Goal: Transaction & Acquisition: Purchase product/service

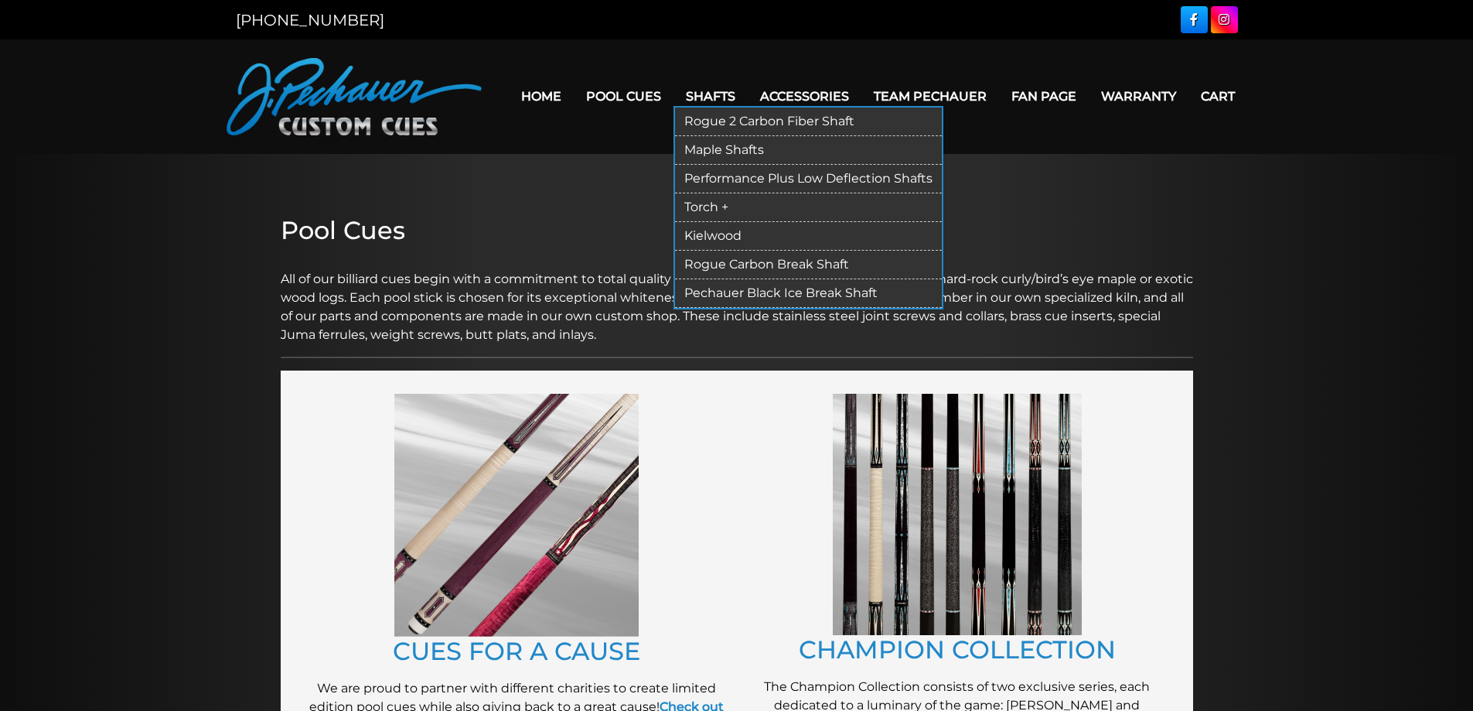
click at [744, 117] on link "Rogue 2 Carbon Fiber Shaft" at bounding box center [808, 122] width 267 height 29
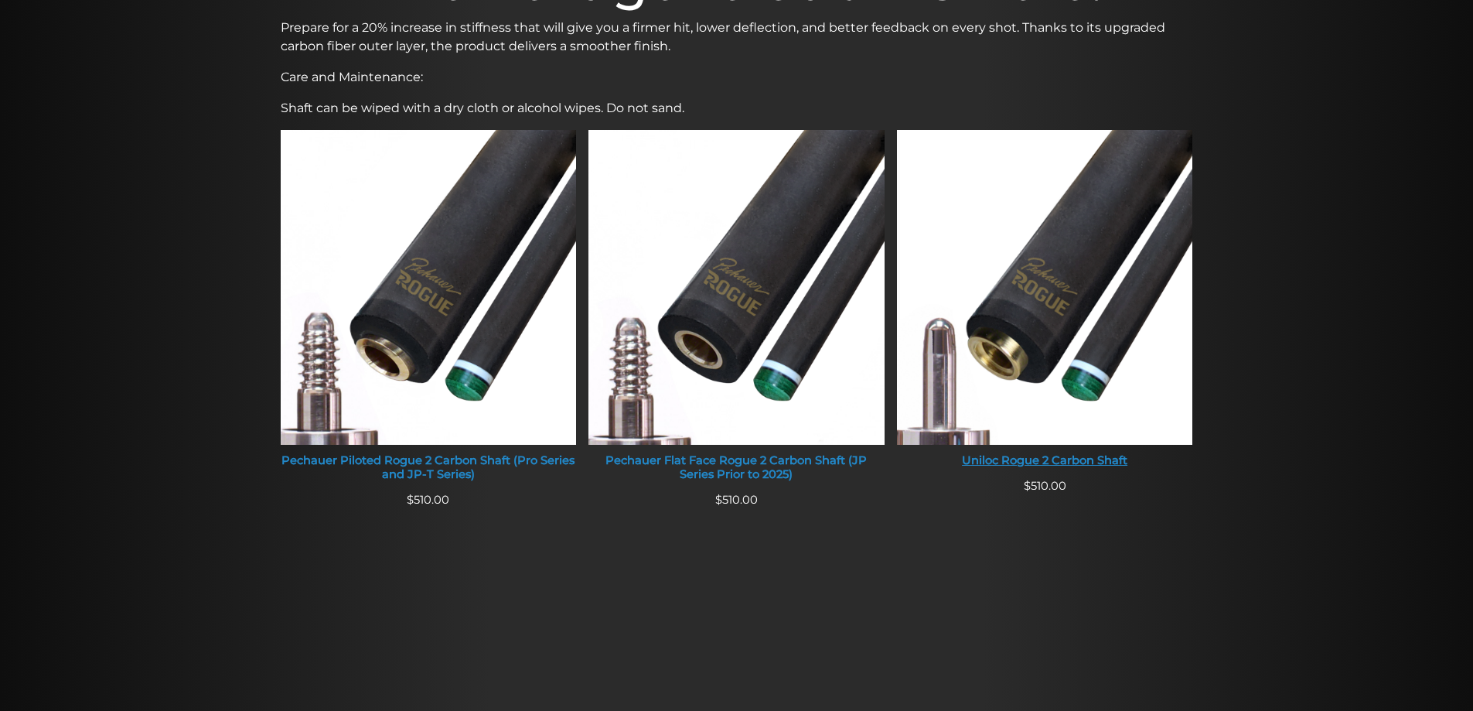
scroll to position [541, 0]
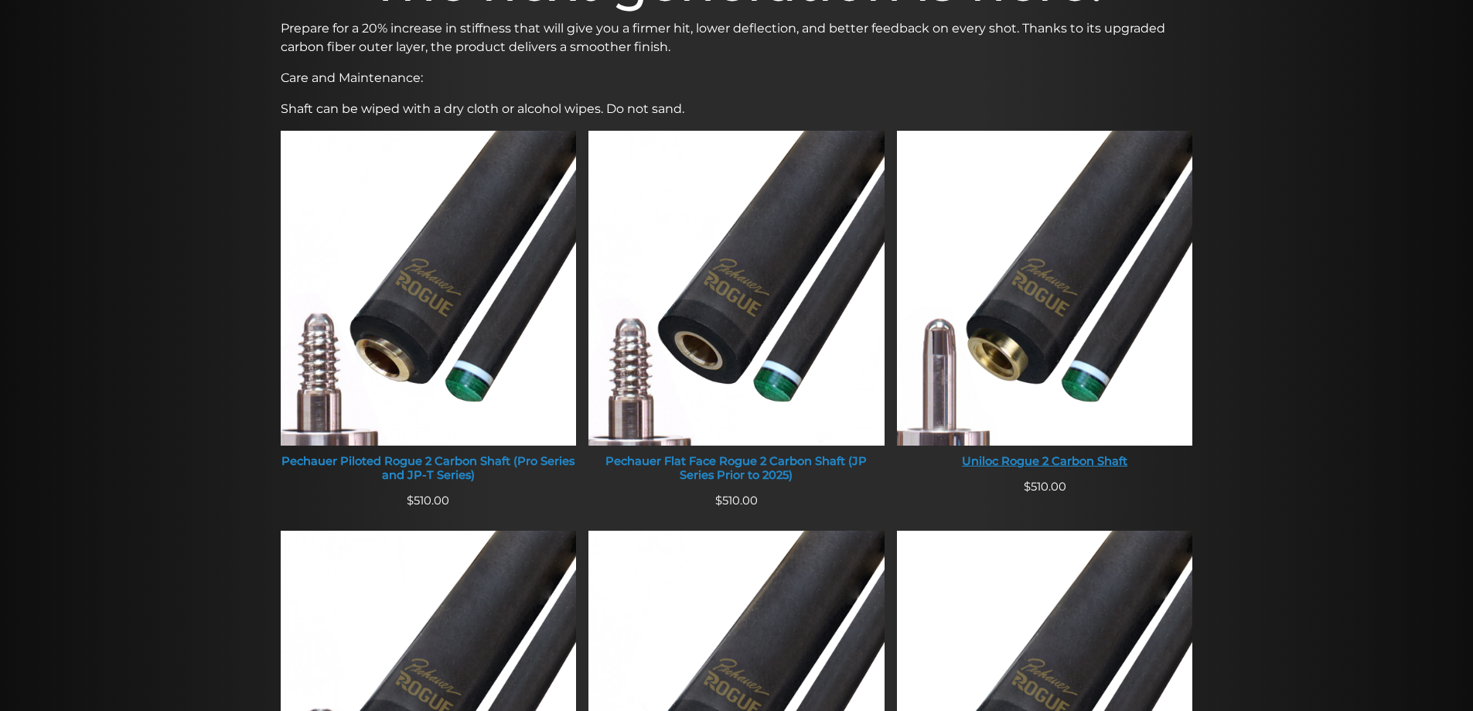
click at [1044, 327] on img at bounding box center [1045, 288] width 296 height 315
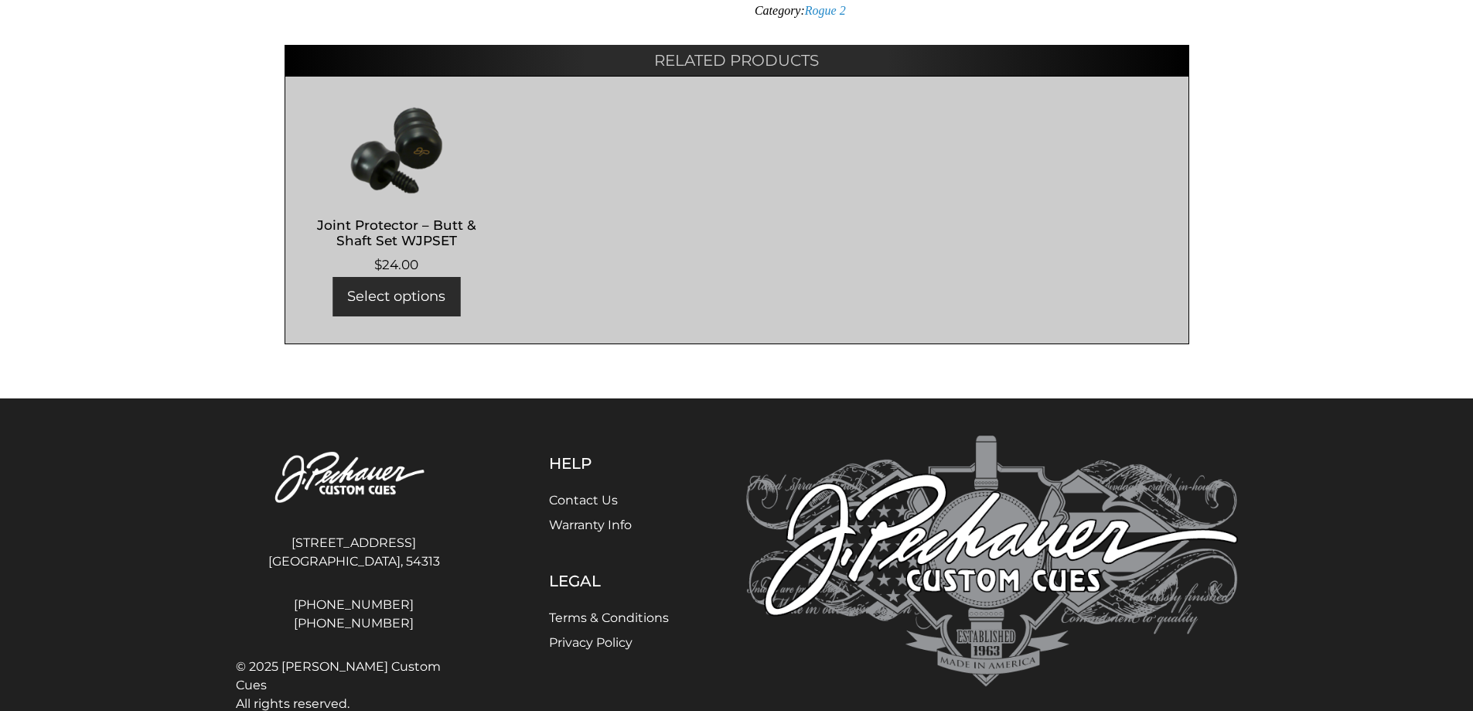
scroll to position [981, 0]
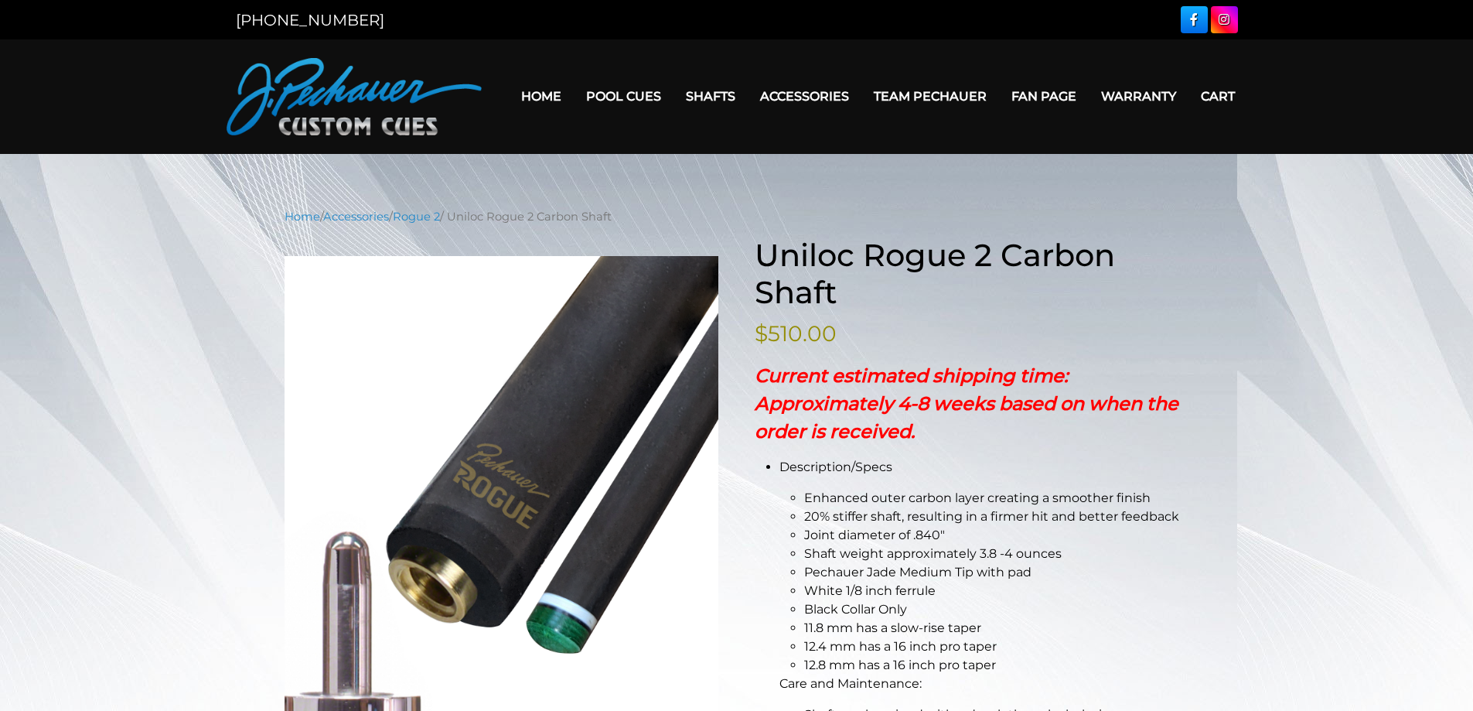
scroll to position [981, 0]
